Goal: Find specific page/section: Find specific page/section

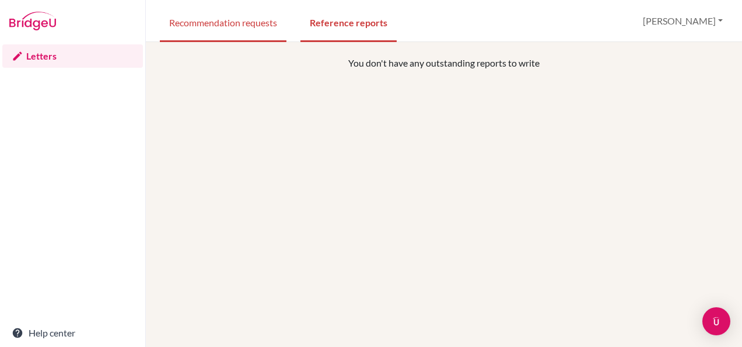
click at [259, 22] on link "Recommendation requests" at bounding box center [223, 22] width 127 height 40
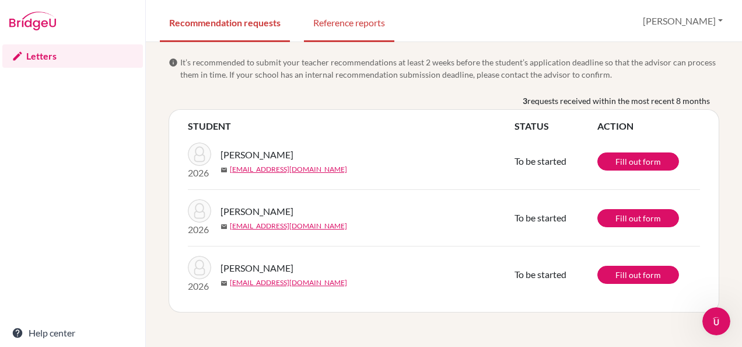
click at [351, 26] on link "Reference reports" at bounding box center [349, 22] width 90 height 40
